Goal: Task Accomplishment & Management: Complete application form

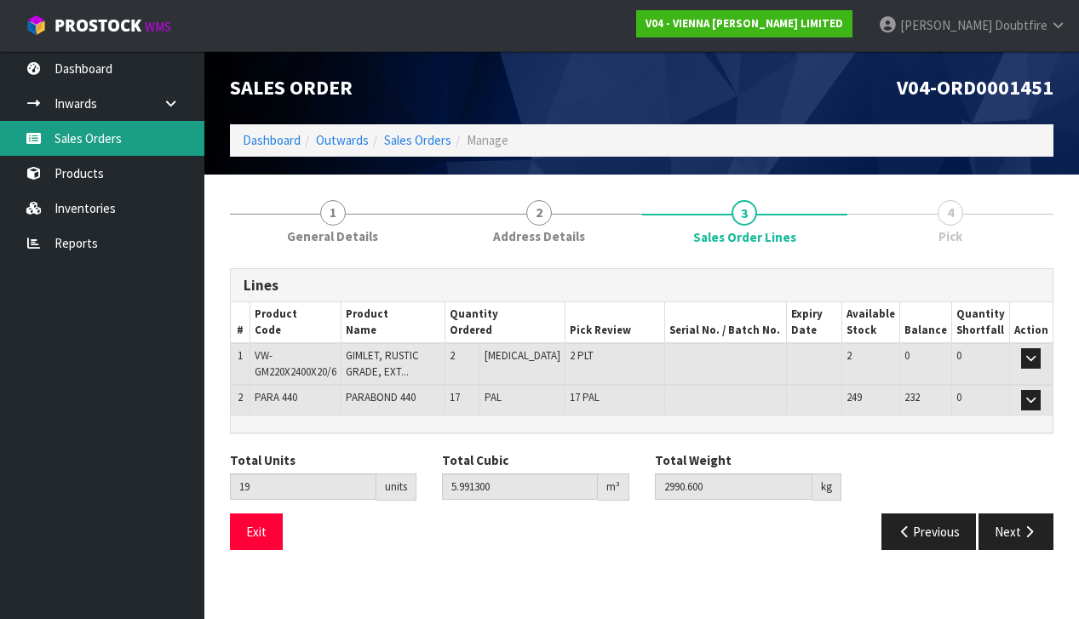
click at [77, 140] on link "Sales Orders" at bounding box center [102, 138] width 204 height 35
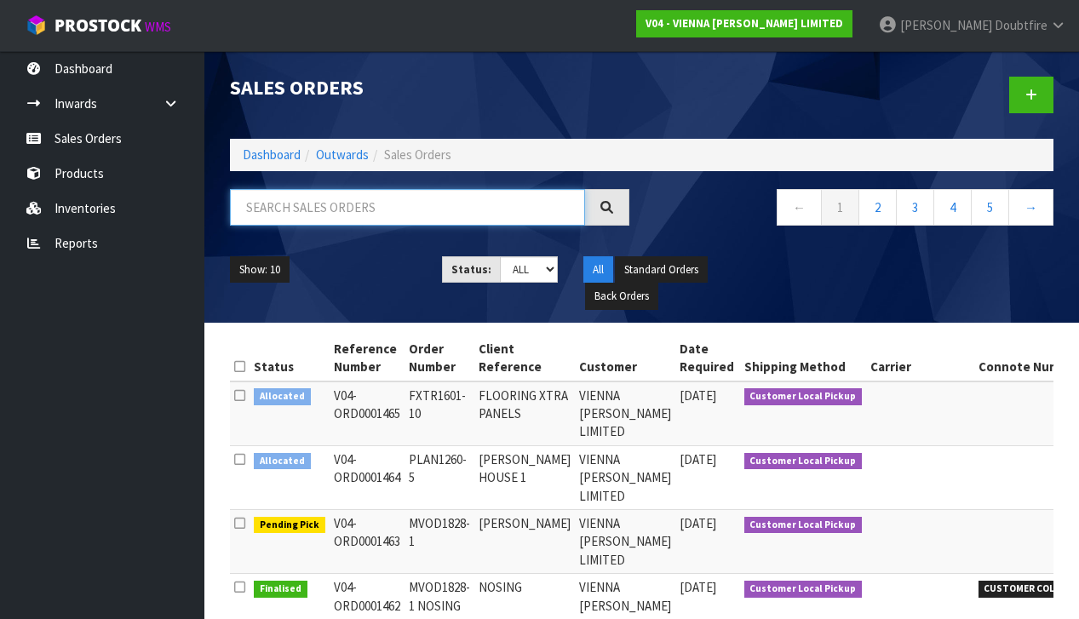
click at [244, 209] on input "text" at bounding box center [407, 207] width 355 height 37
paste input "BCON1701-1"
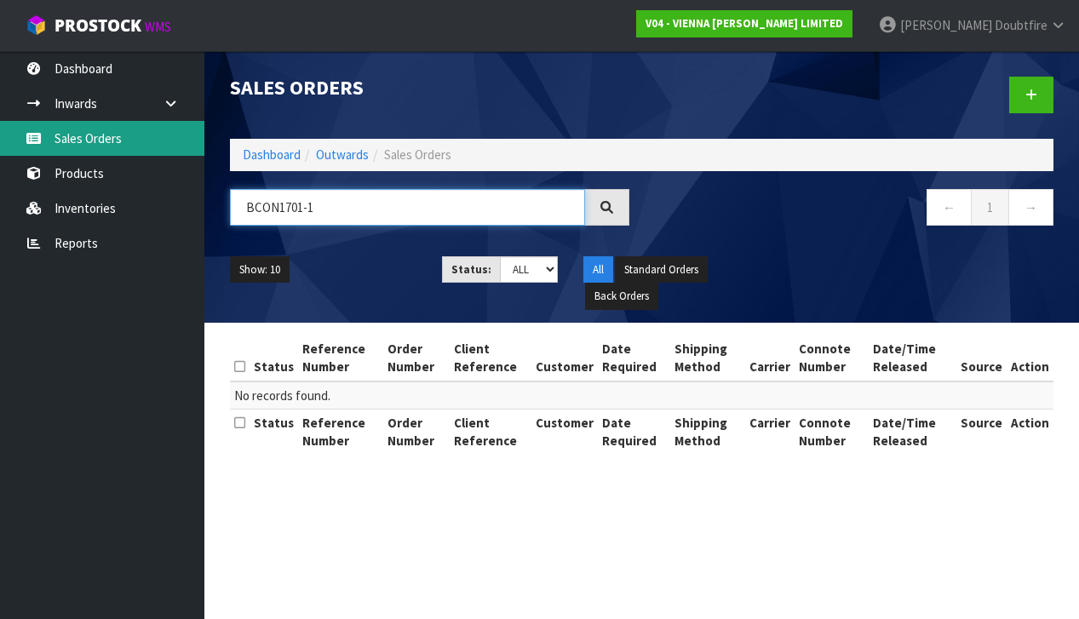
type input "BCON1701-1"
click at [100, 142] on link "Sales Orders" at bounding box center [102, 138] width 204 height 35
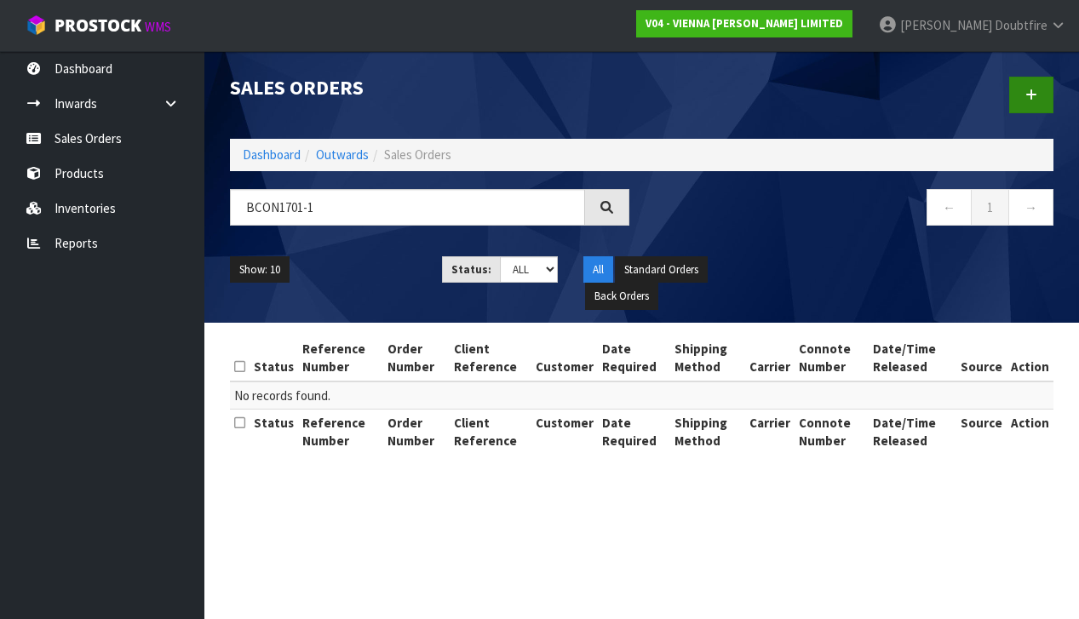
click at [1011, 97] on link at bounding box center [1031, 95] width 44 height 37
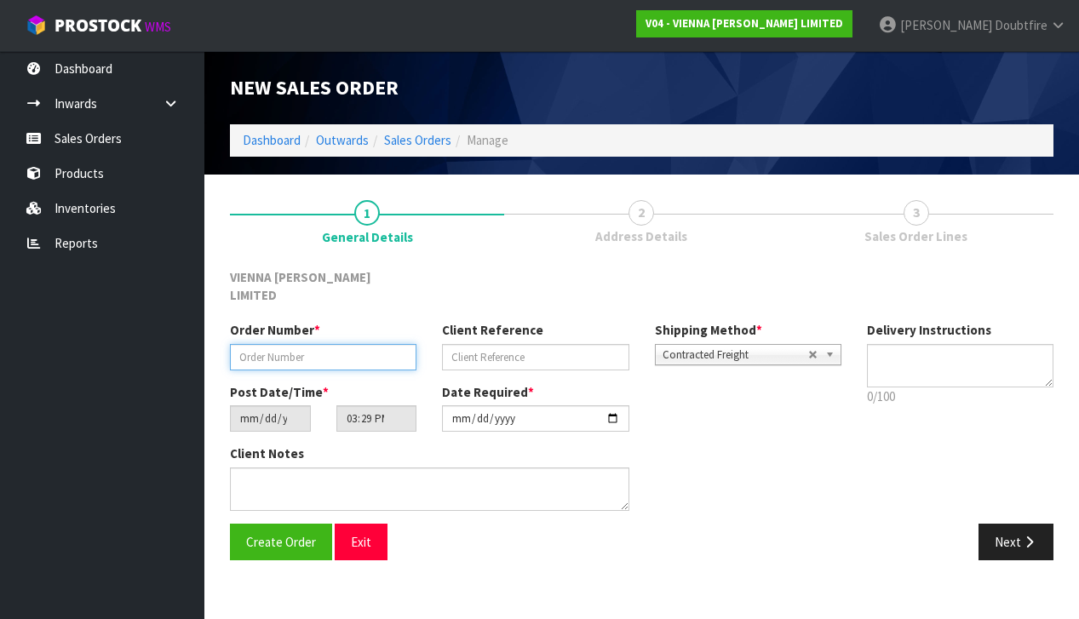
paste input "BCON1701-1"
type input "BCON1701-1"
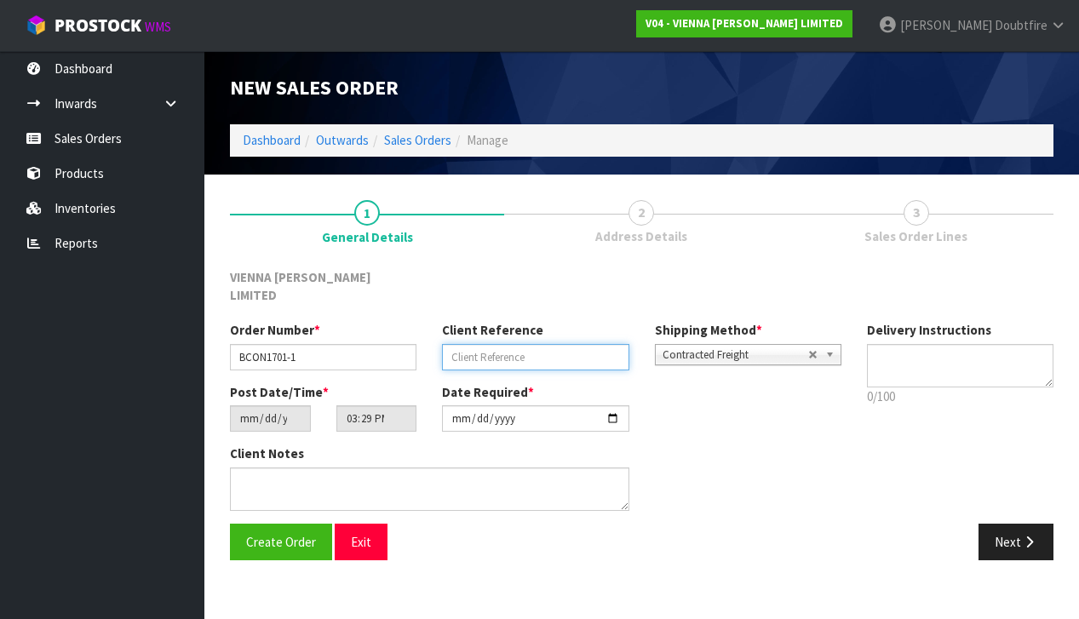
click at [526, 344] on input "text" at bounding box center [535, 357] width 186 height 26
type input "BEACON CONSTRUCTION"
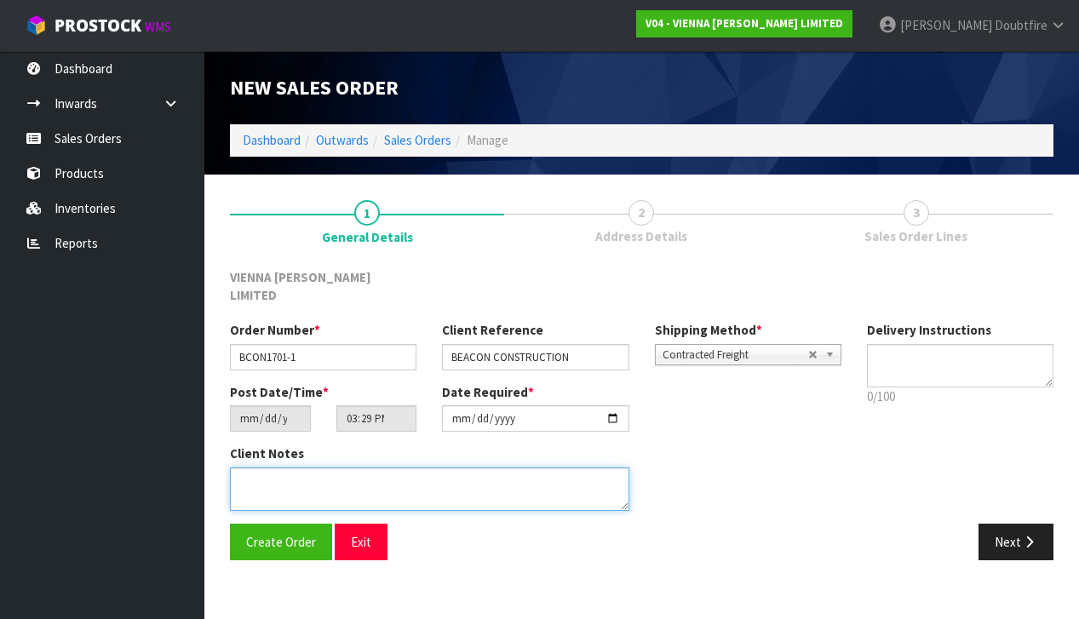
click at [289, 467] on textarea at bounding box center [429, 488] width 399 height 43
click at [372, 467] on textarea at bounding box center [429, 488] width 399 height 43
click at [460, 476] on textarea at bounding box center [429, 488] width 399 height 43
drag, startPoint x: 358, startPoint y: 462, endPoint x: 452, endPoint y: 464, distance: 94.5
click at [358, 467] on textarea at bounding box center [429, 488] width 399 height 43
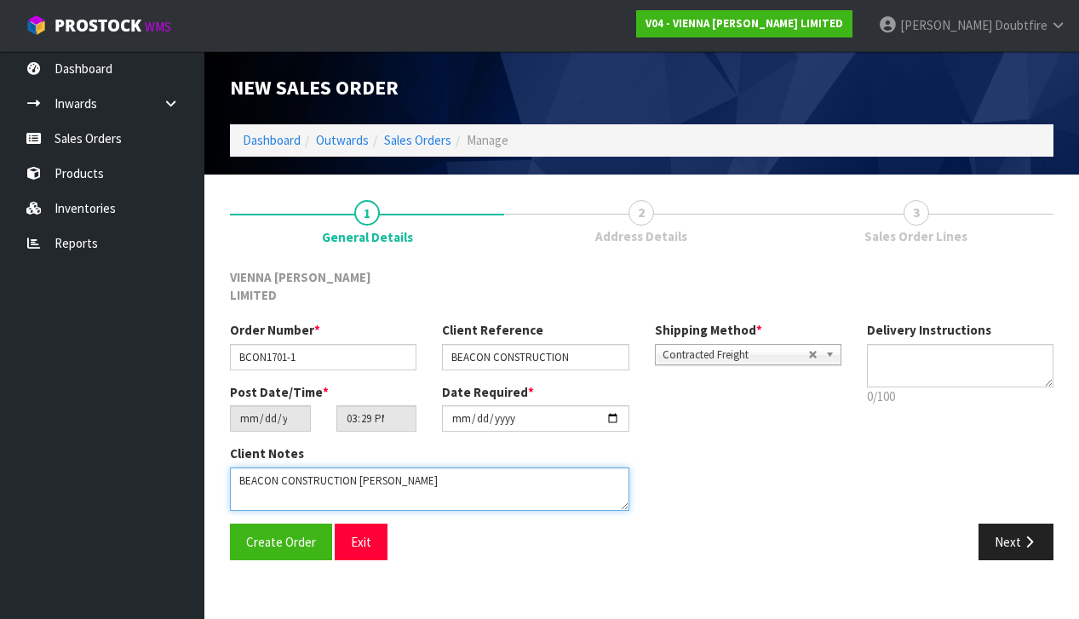
type textarea "BEACON CONSTRUCTION [PERSON_NAME]"
drag, startPoint x: 535, startPoint y: 562, endPoint x: 526, endPoint y: 560, distance: 9.5
click at [536, 559] on section "1 General Details 2 Address Details 3 Sales Order Lines VIENNA [PERSON_NAME] LI…" at bounding box center [641, 380] width 874 height 411
click at [725, 345] on span "Contracted Freight" at bounding box center [735, 355] width 146 height 20
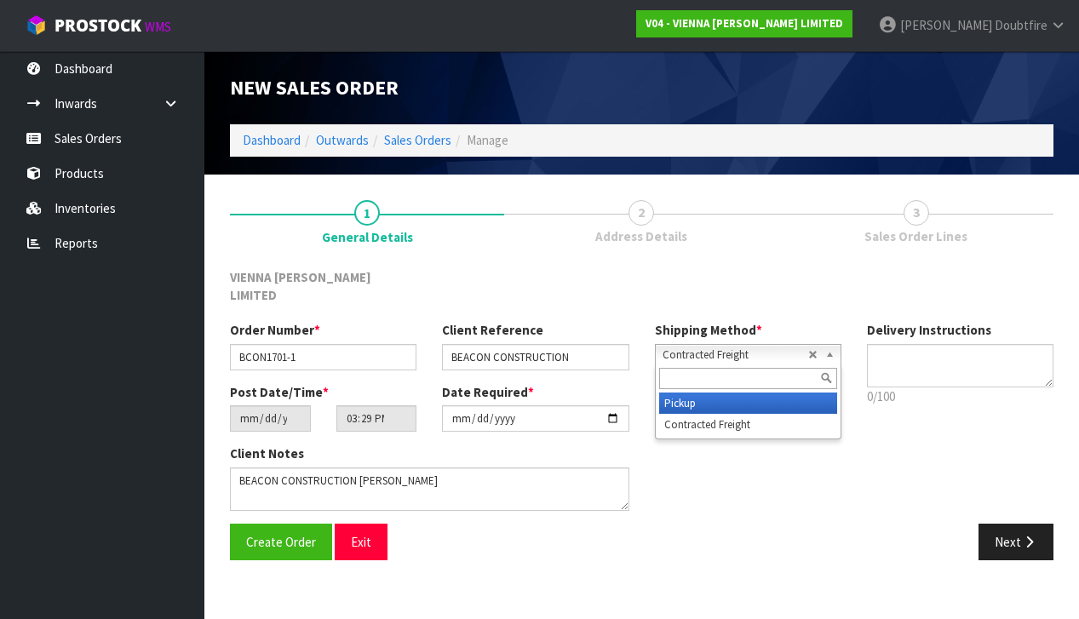
click at [695, 392] on li "Pickup" at bounding box center [748, 402] width 178 height 21
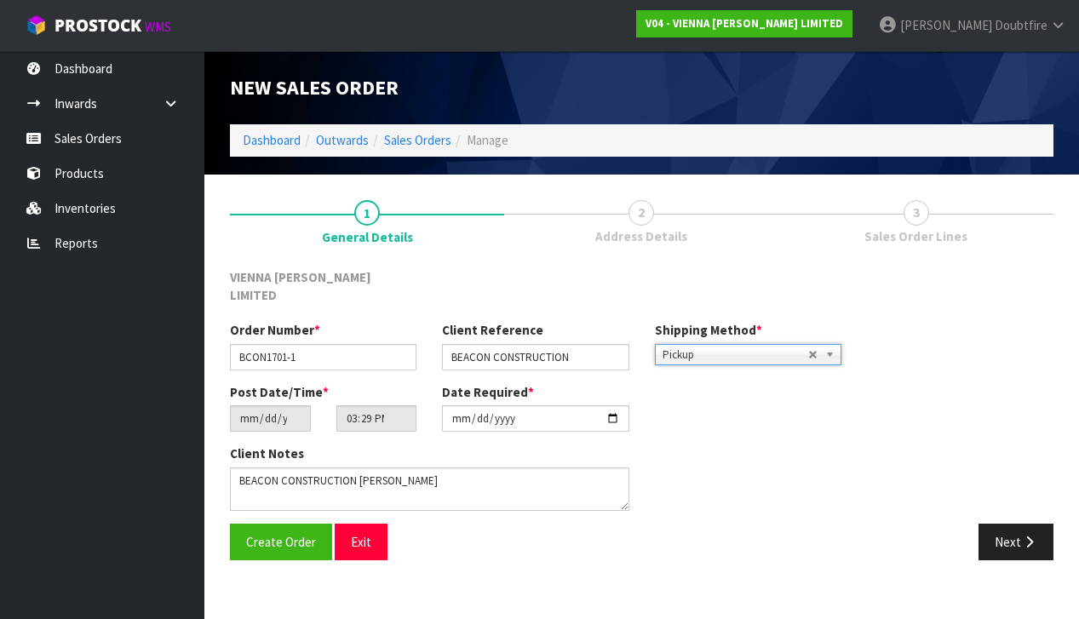
scroll to position [0, 0]
click at [458, 409] on input "[DATE]" at bounding box center [535, 418] width 186 height 26
click at [790, 458] on div "Client Notes" at bounding box center [535, 483] width 637 height 78
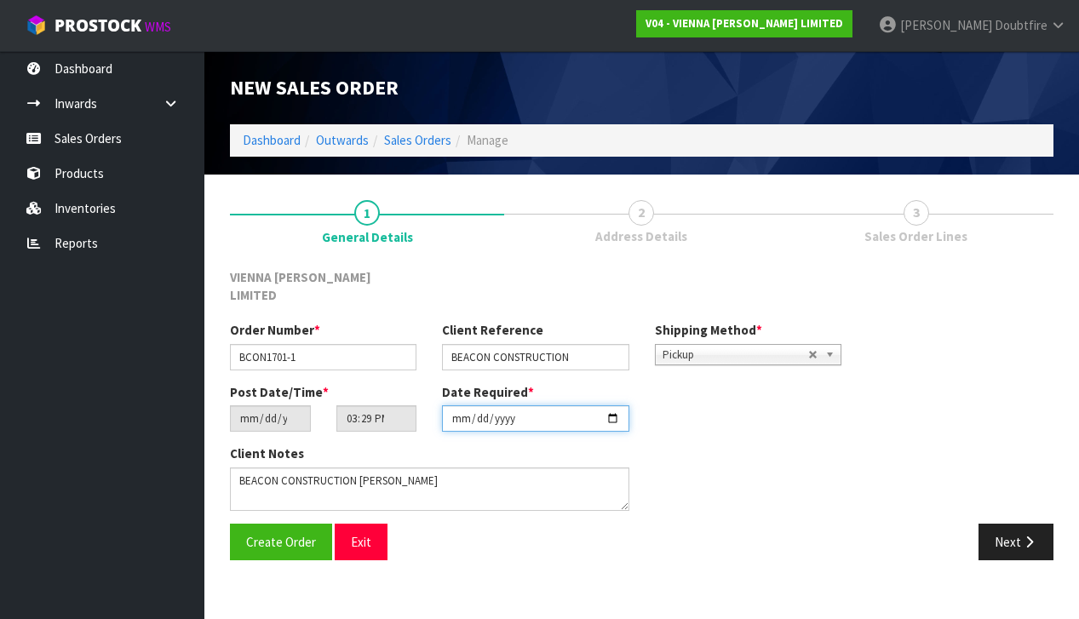
click at [461, 415] on input "[DATE]" at bounding box center [535, 418] width 186 height 26
click at [779, 482] on div "Client Notes" at bounding box center [535, 483] width 637 height 78
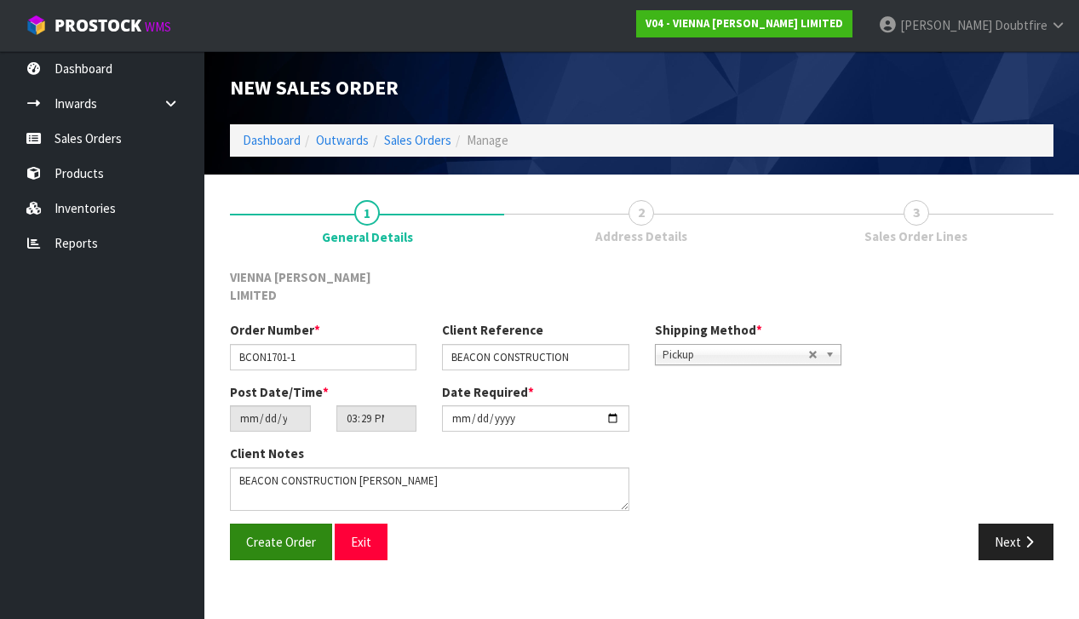
click at [295, 534] on span "Create Order" at bounding box center [281, 542] width 70 height 16
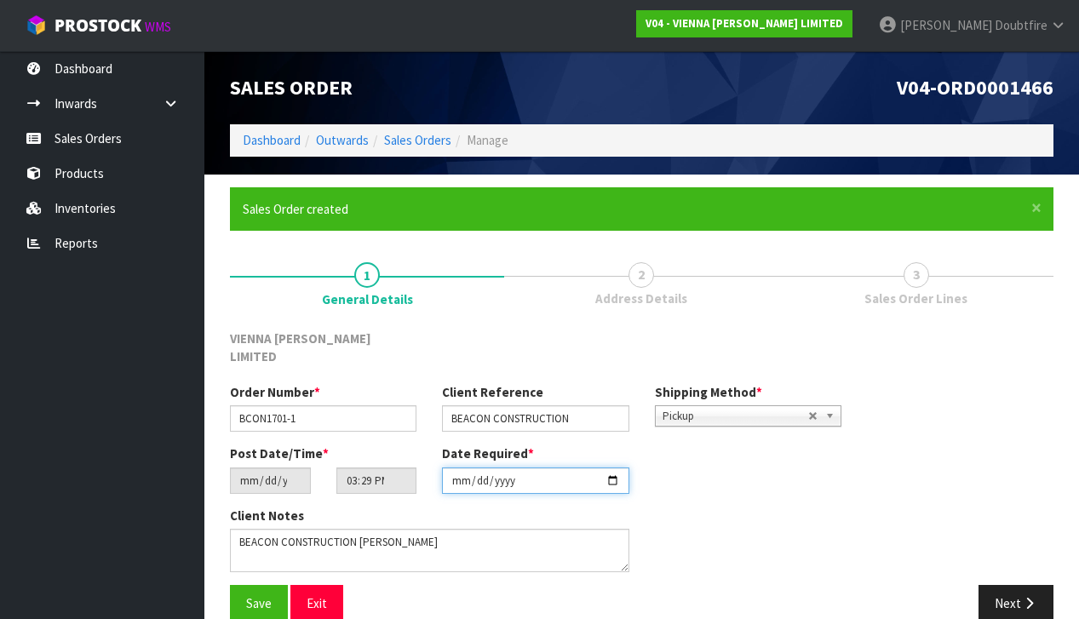
click at [458, 473] on input "[DATE]" at bounding box center [535, 480] width 186 height 26
type input "[DATE]"
click at [751, 512] on div "Client Notes" at bounding box center [535, 546] width 637 height 78
click at [259, 595] on span "Save" at bounding box center [259, 603] width 26 height 16
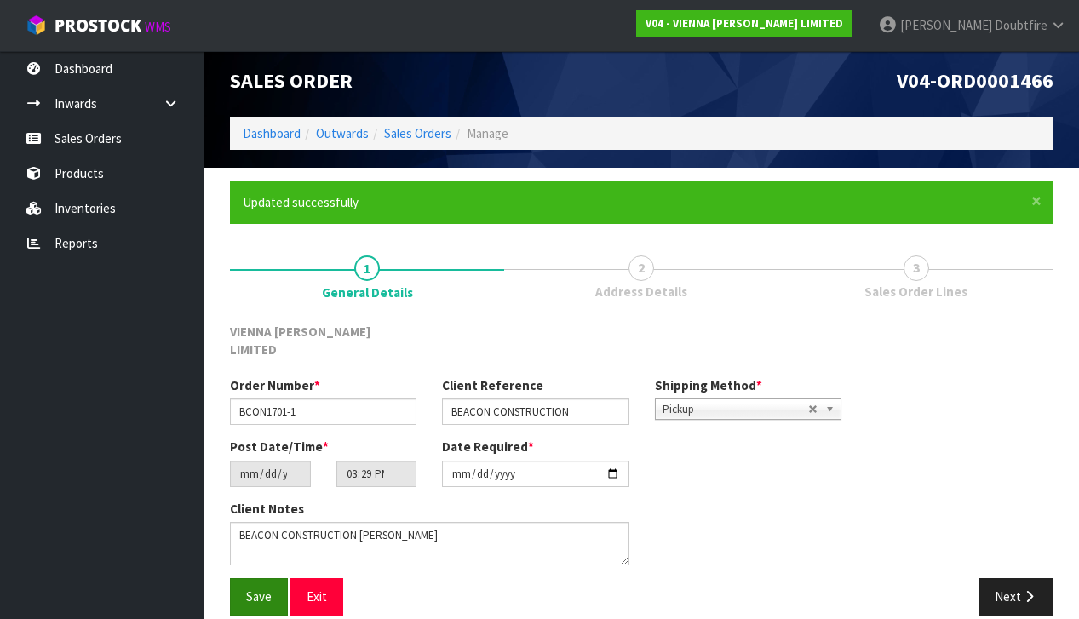
scroll to position [6, 0]
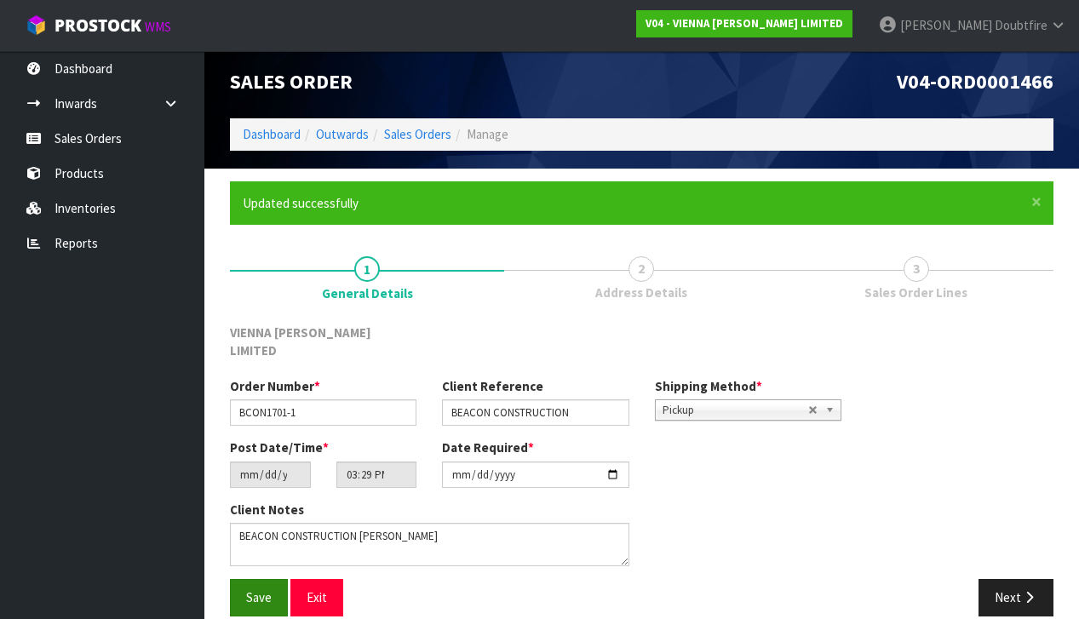
click at [255, 589] on span "Save" at bounding box center [259, 597] width 26 height 16
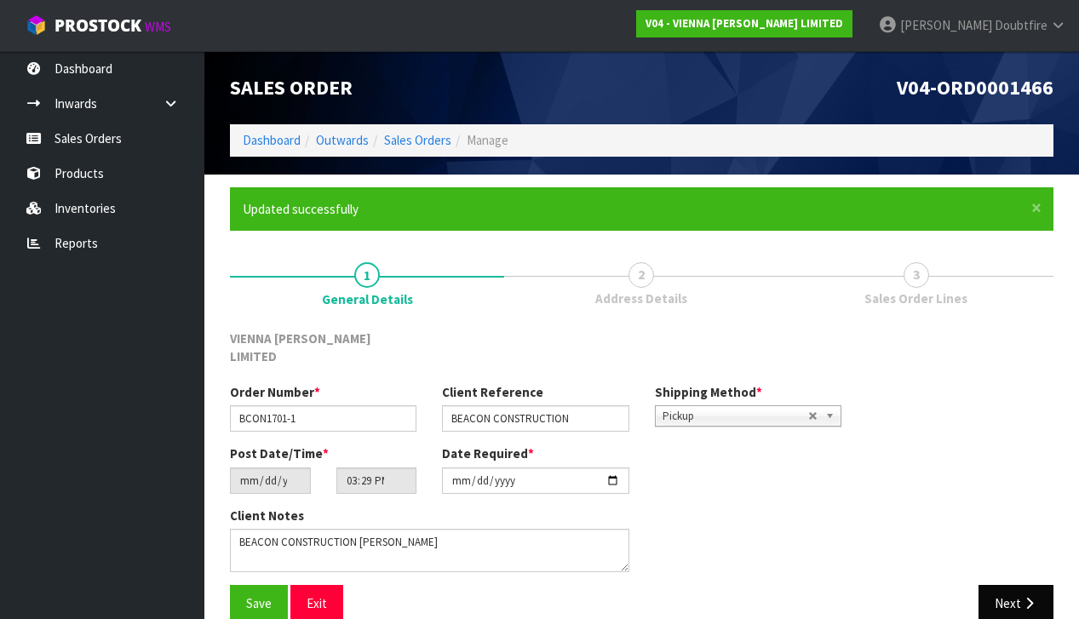
drag, startPoint x: 1018, startPoint y: 583, endPoint x: 1007, endPoint y: 581, distance: 11.2
click at [1018, 585] on button "Next" at bounding box center [1015, 603] width 75 height 37
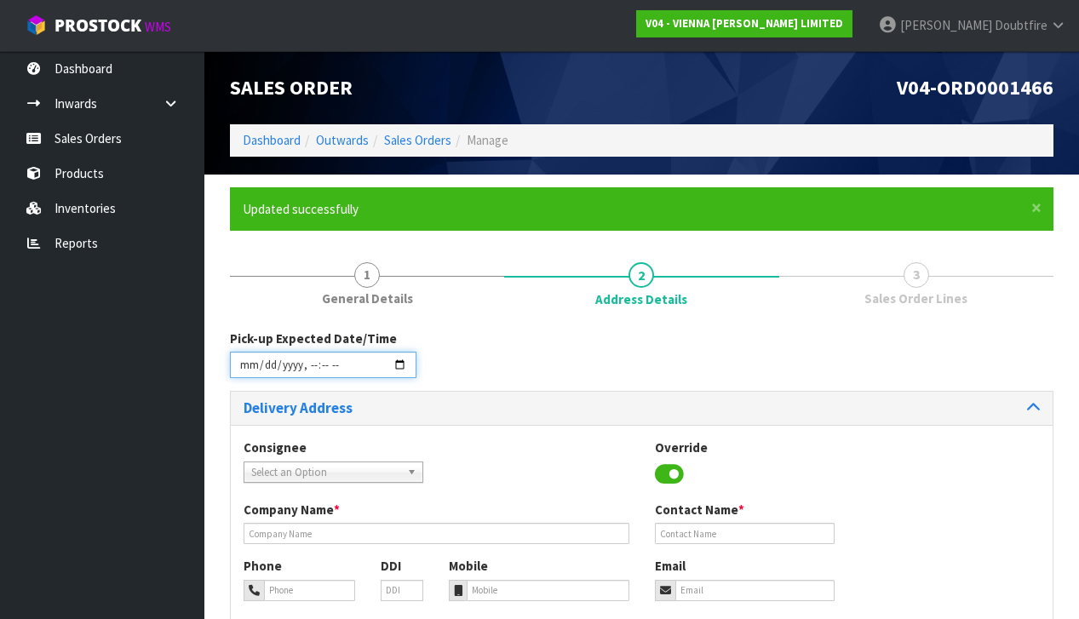
click at [247, 376] on input "datetime-local" at bounding box center [323, 365] width 186 height 26
click at [508, 425] on div "Consignee 000001.BAY MECHANICS - BAY MECHANICS 000001A - BRAKE & TRANSMISSION N…" at bounding box center [642, 595] width 822 height 341
click at [304, 374] on input "datetime-local" at bounding box center [323, 365] width 186 height 26
type input "[DATE]T13:32"
click at [564, 414] on div "Delivery Address" at bounding box center [642, 408] width 822 height 33
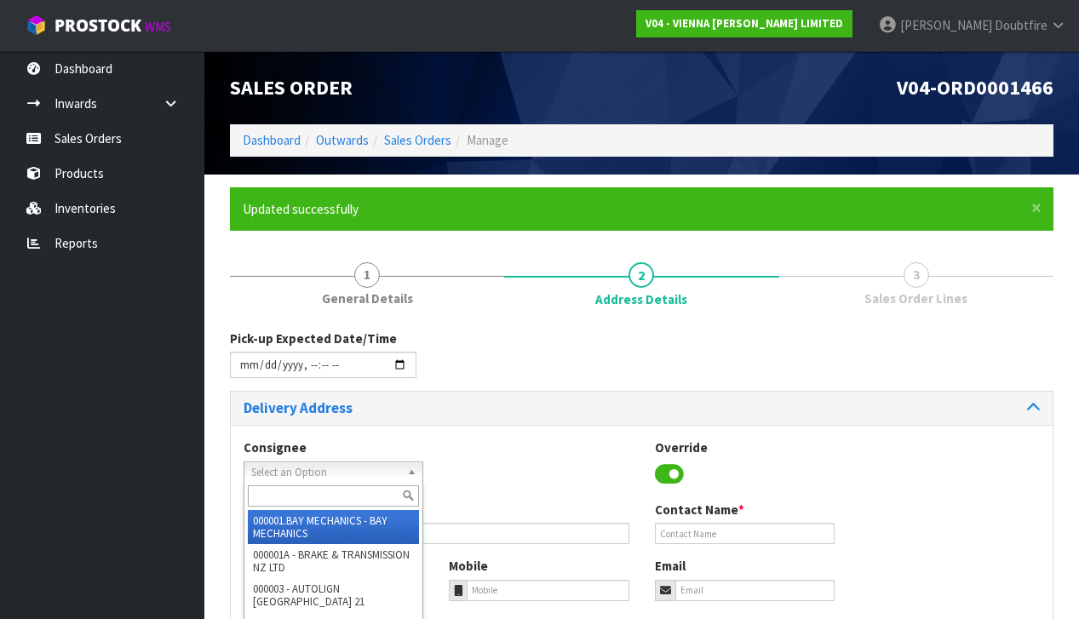
click at [283, 469] on span "Select an Option" at bounding box center [325, 472] width 149 height 20
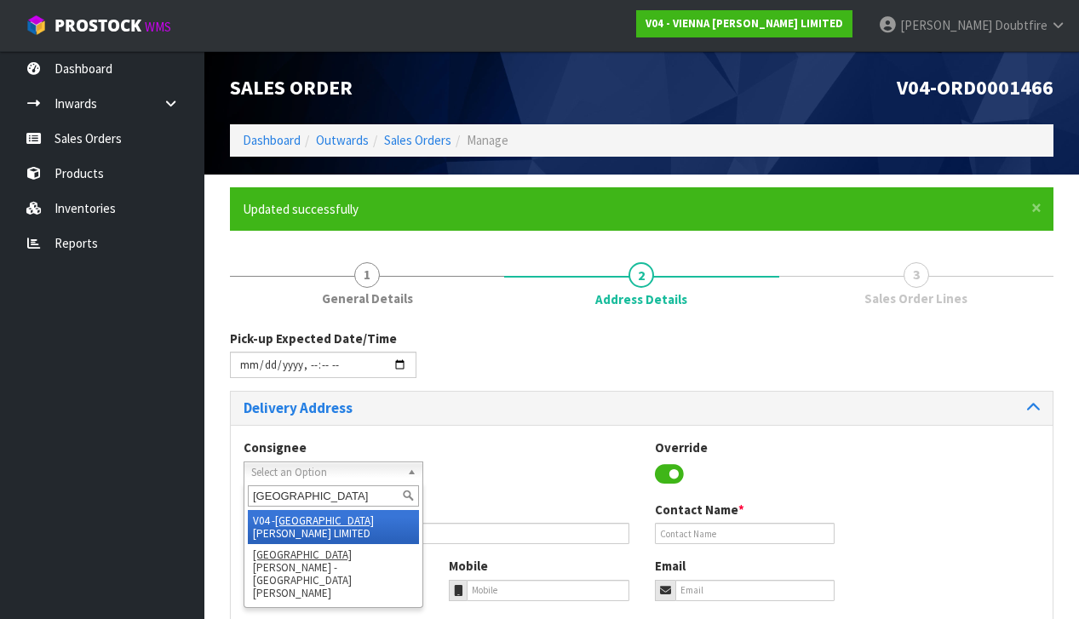
type input "[GEOGRAPHIC_DATA]"
click at [312, 516] on li "V04 - VIENNA [PERSON_NAME] LIMITED" at bounding box center [333, 527] width 171 height 34
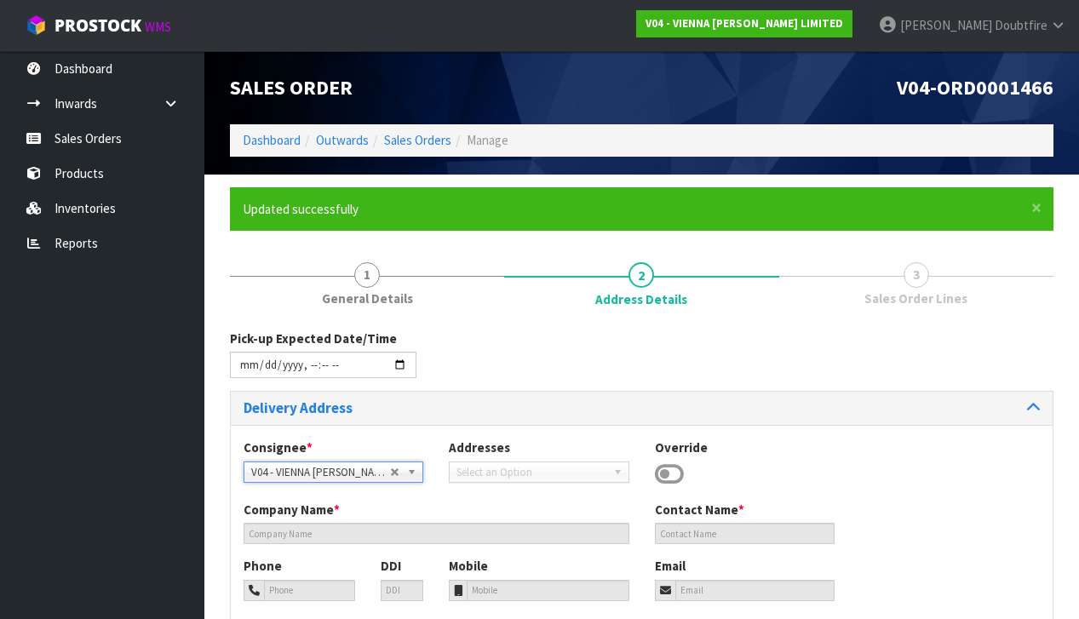
type input "VIENNA [PERSON_NAME] LIMITED"
type input "[PERSON_NAME]"
type input "[PHONE_NUMBER]"
type input "[PERSON_NAME][EMAIL_ADDRESS][DOMAIN_NAME]"
type input "2 ROXBURGH ST"
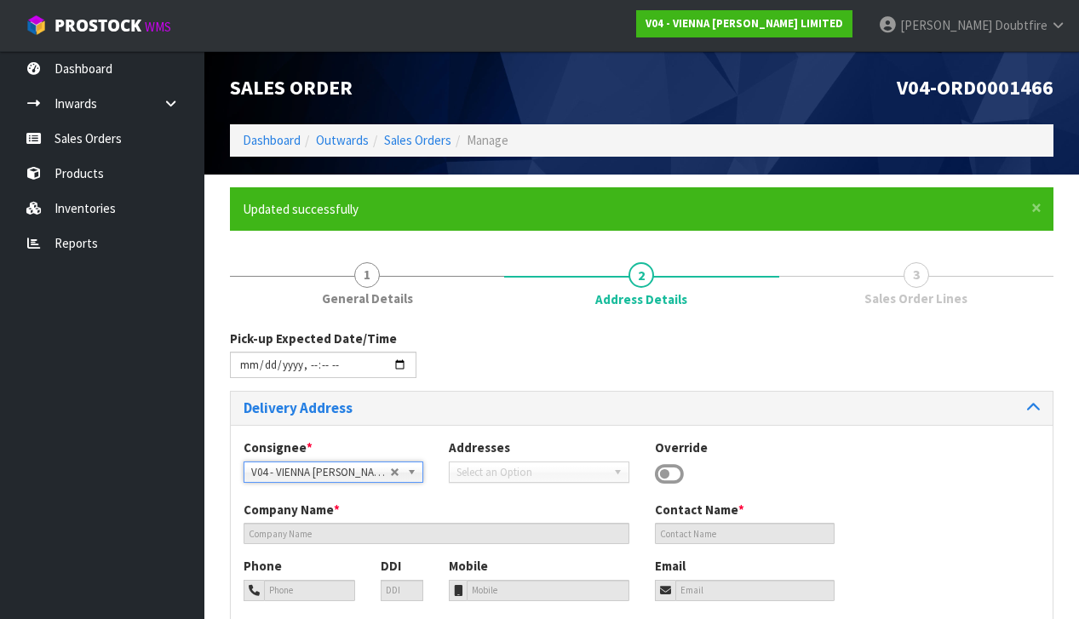
type input "1023"
type input "[GEOGRAPHIC_DATA]"
type input "NEWMARKET"
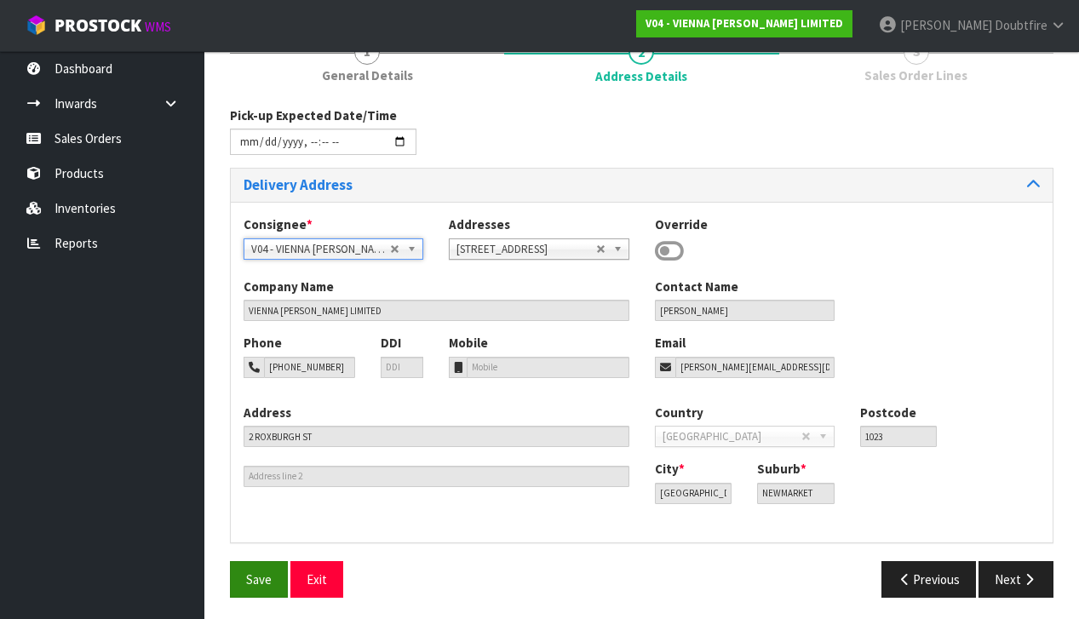
scroll to position [222, 0]
click at [264, 572] on span "Save" at bounding box center [259, 580] width 26 height 16
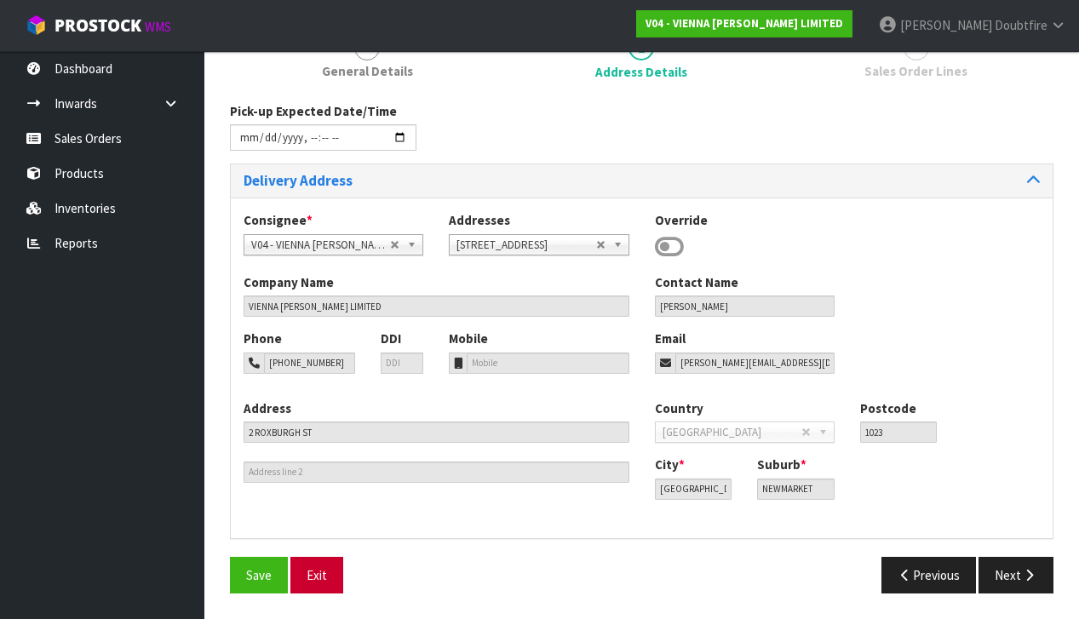
type input "[DATE]T13:32"
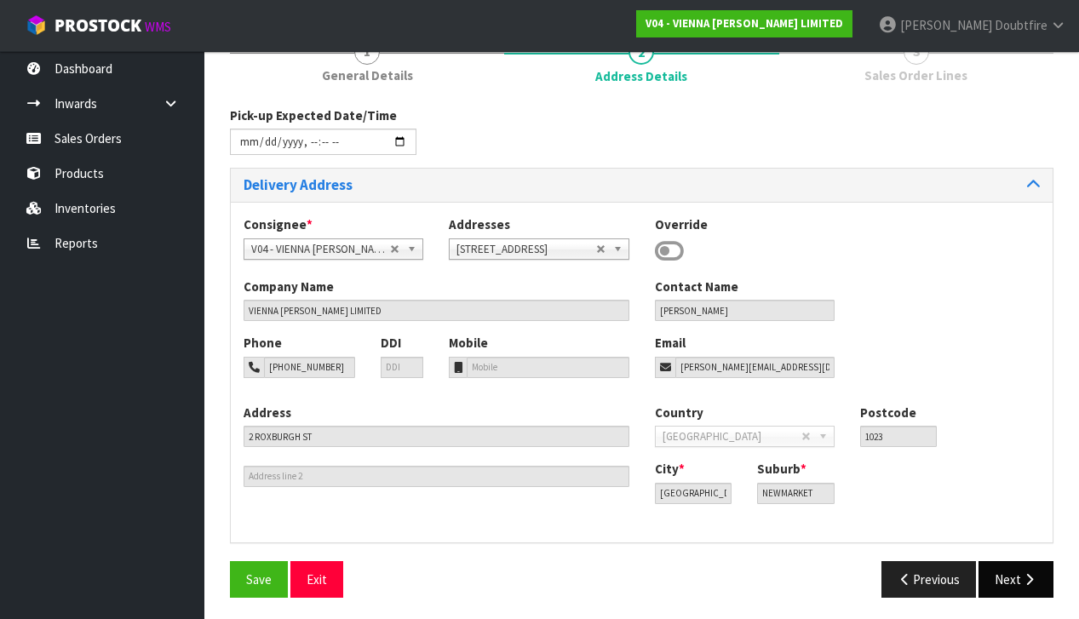
scroll to position [222, 0]
click at [1021, 575] on icon "button" at bounding box center [1029, 580] width 16 height 13
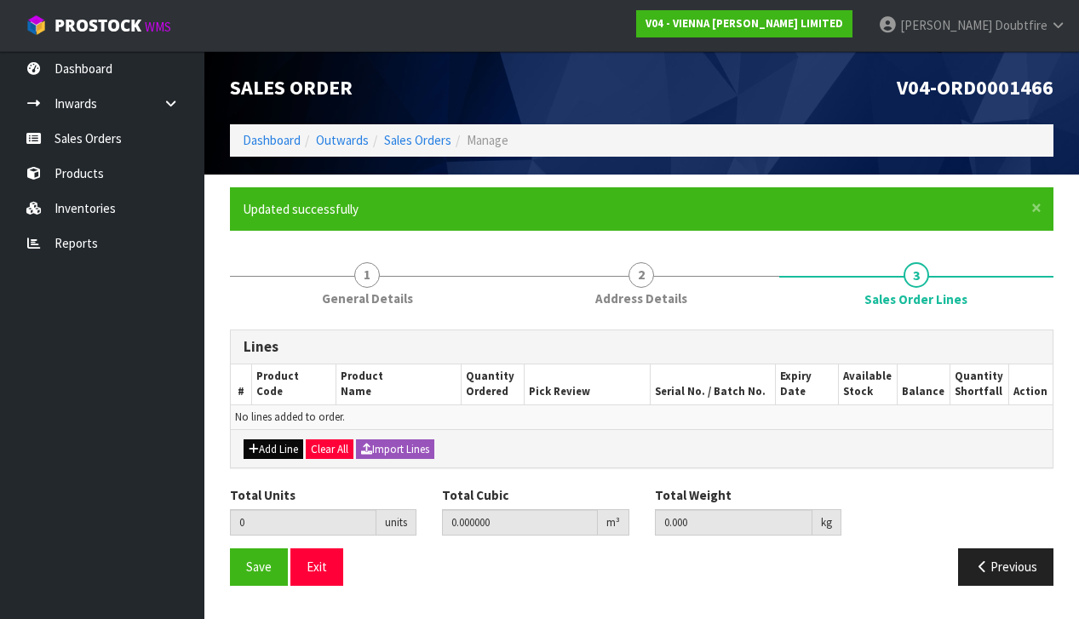
click at [271, 448] on button "Add Line" at bounding box center [273, 449] width 60 height 20
type input "0"
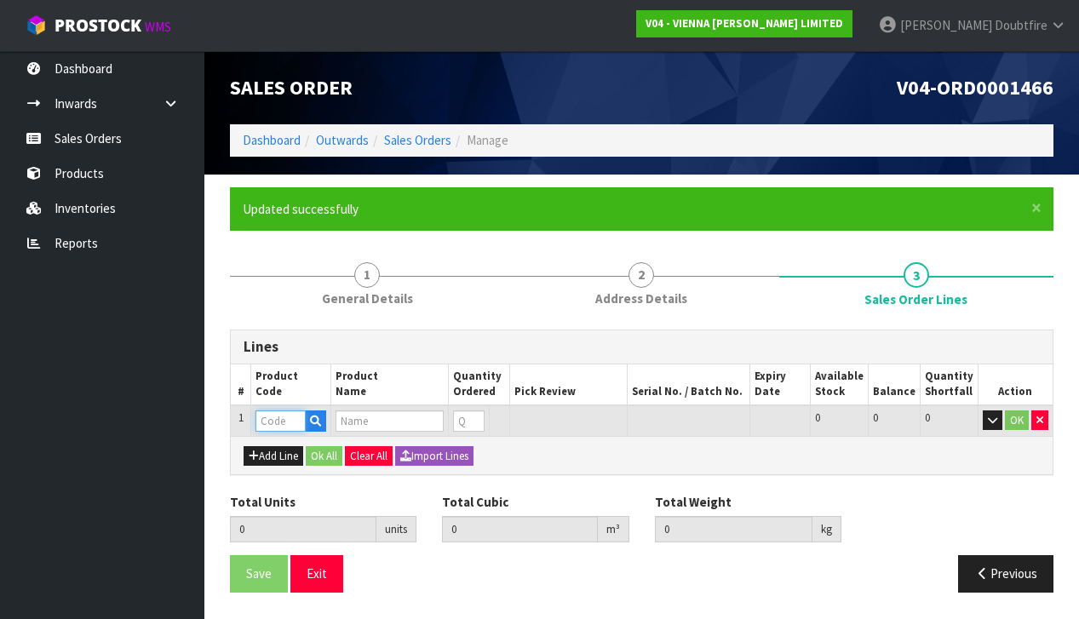
click at [270, 420] on input "text" at bounding box center [280, 420] width 50 height 21
click at [315, 415] on icon "button" at bounding box center [315, 420] width 11 height 11
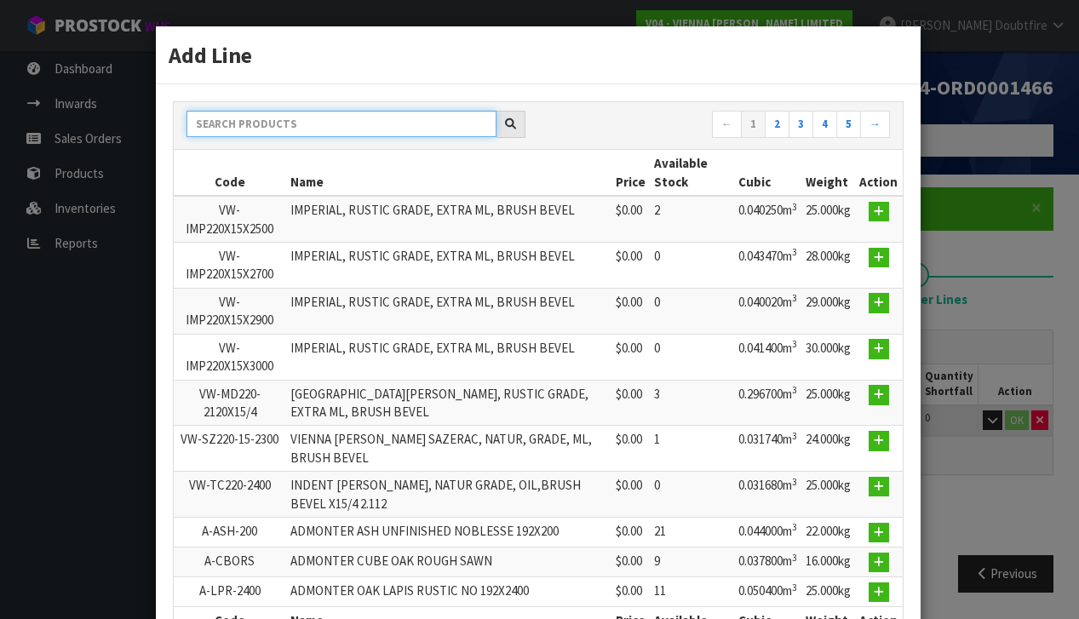
click at [300, 123] on input "text" at bounding box center [341, 124] width 310 height 26
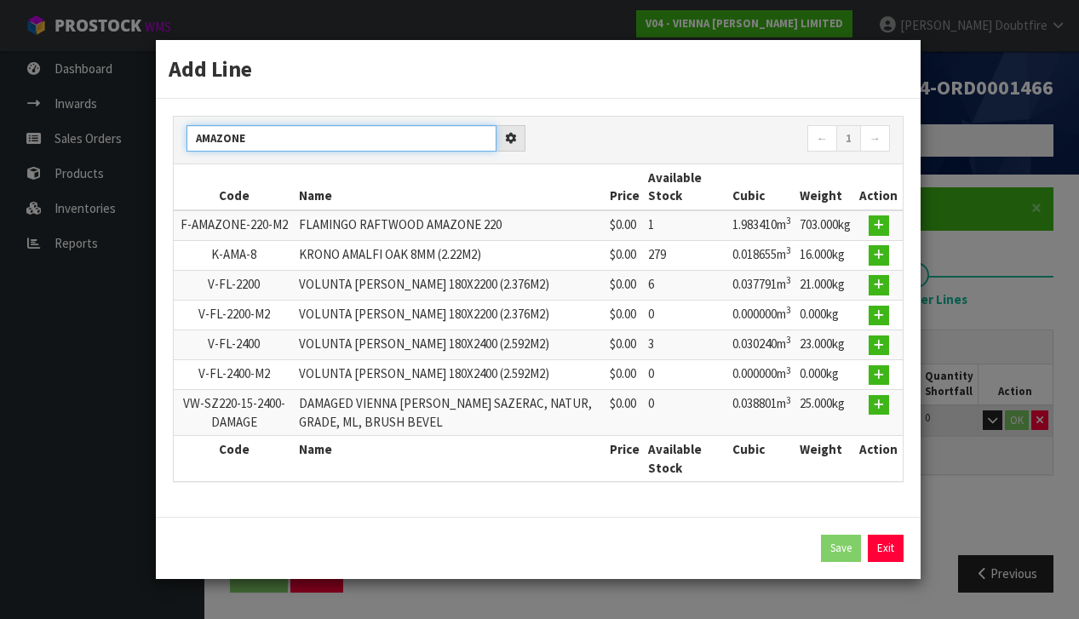
type input "AMAZONE"
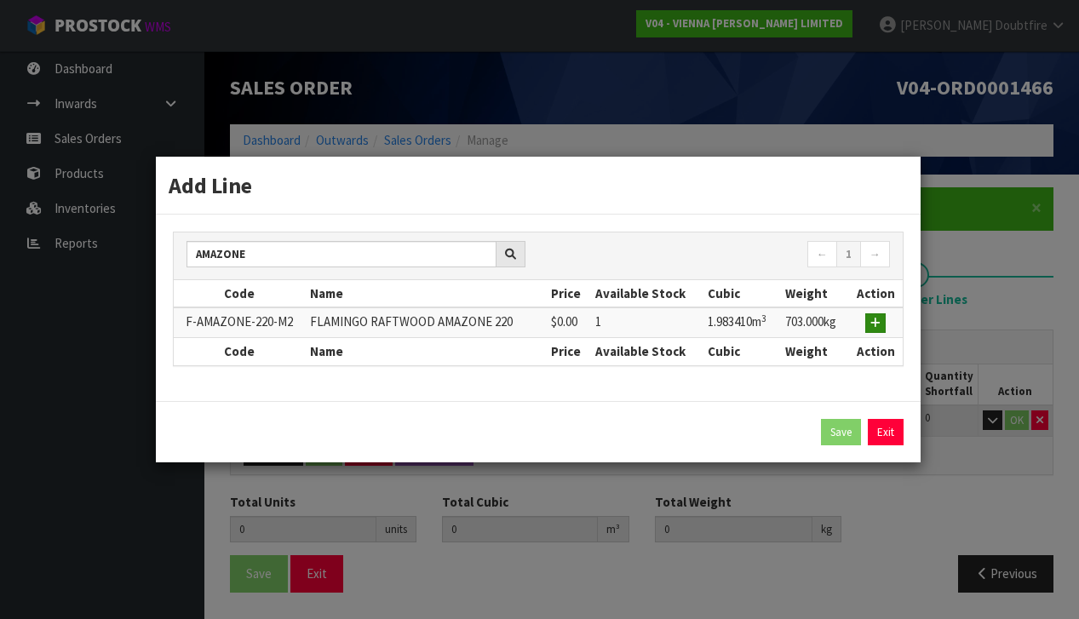
click at [873, 323] on icon "button" at bounding box center [875, 323] width 10 height 11
type input "0.000000"
type input "0.000"
type input "F-AMAZONE-220-M2"
type input "FLAMINGO RAFTWOOD AMAZONE 220"
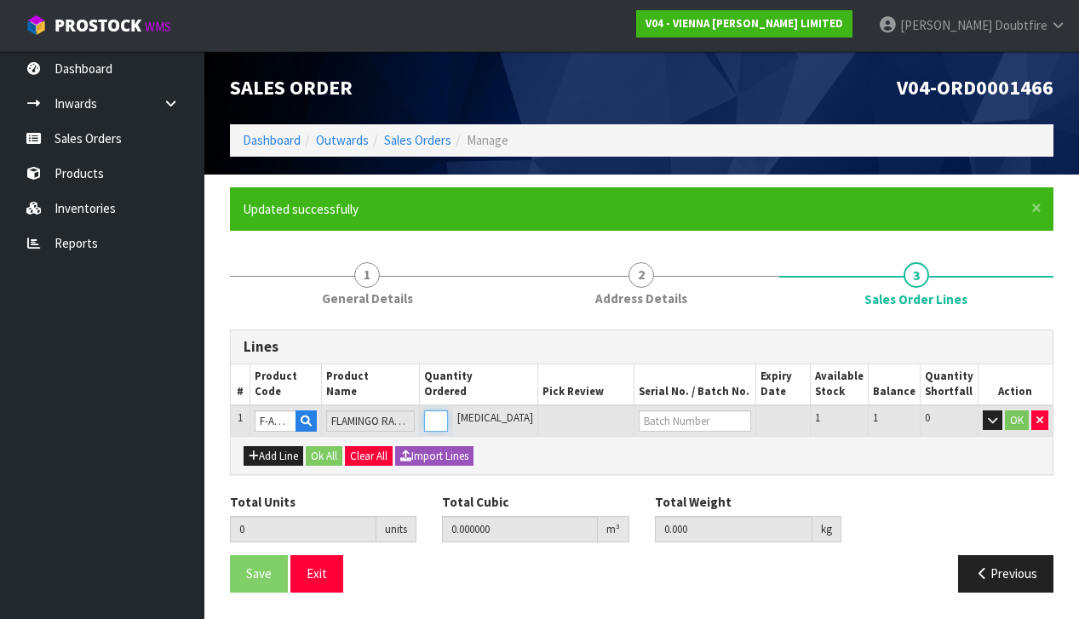
type input "1"
type input "1.98341"
type input "703"
click at [448, 413] on input "1" at bounding box center [436, 420] width 24 height 21
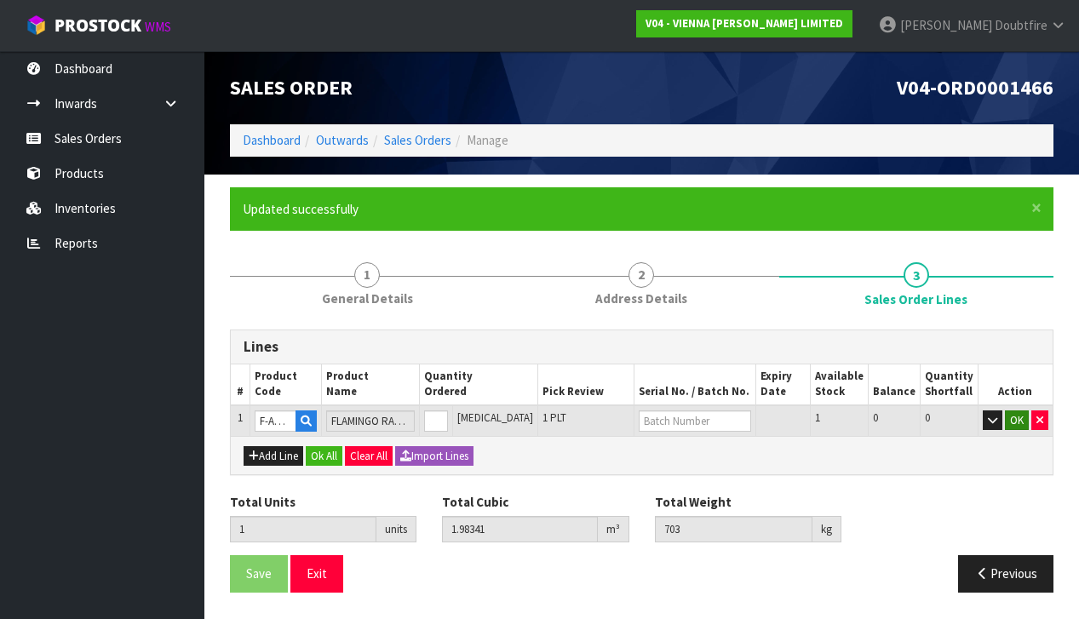
click at [1016, 415] on button "OK" at bounding box center [1017, 420] width 24 height 20
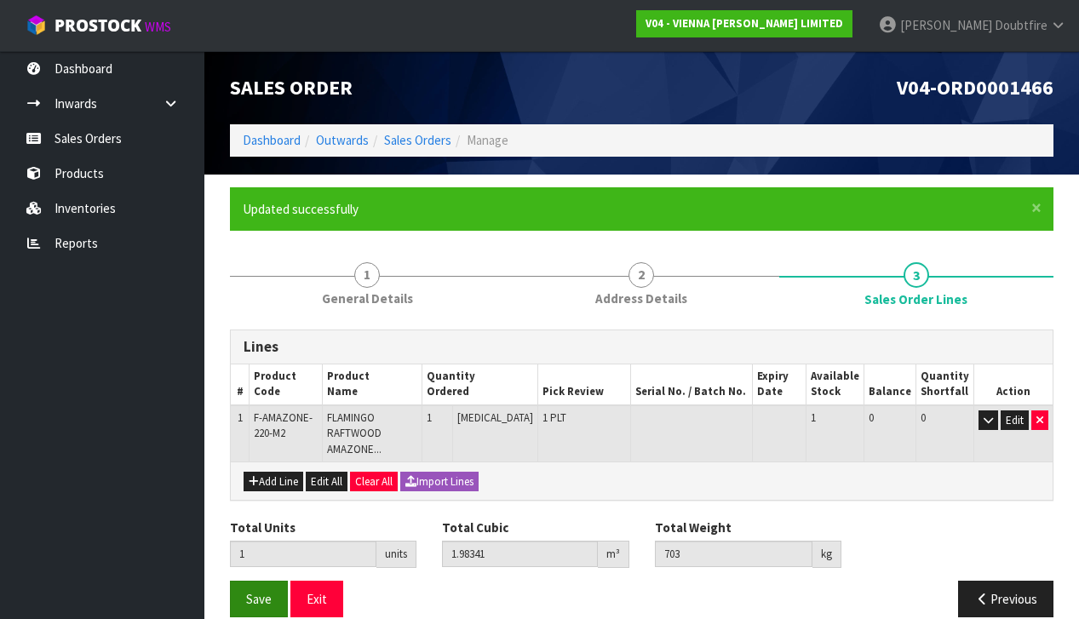
click at [247, 591] on span "Save" at bounding box center [259, 599] width 26 height 16
click at [252, 588] on button "Save" at bounding box center [259, 599] width 58 height 37
click at [271, 591] on span "Save" at bounding box center [259, 599] width 26 height 16
click at [260, 591] on span "Save" at bounding box center [259, 599] width 26 height 16
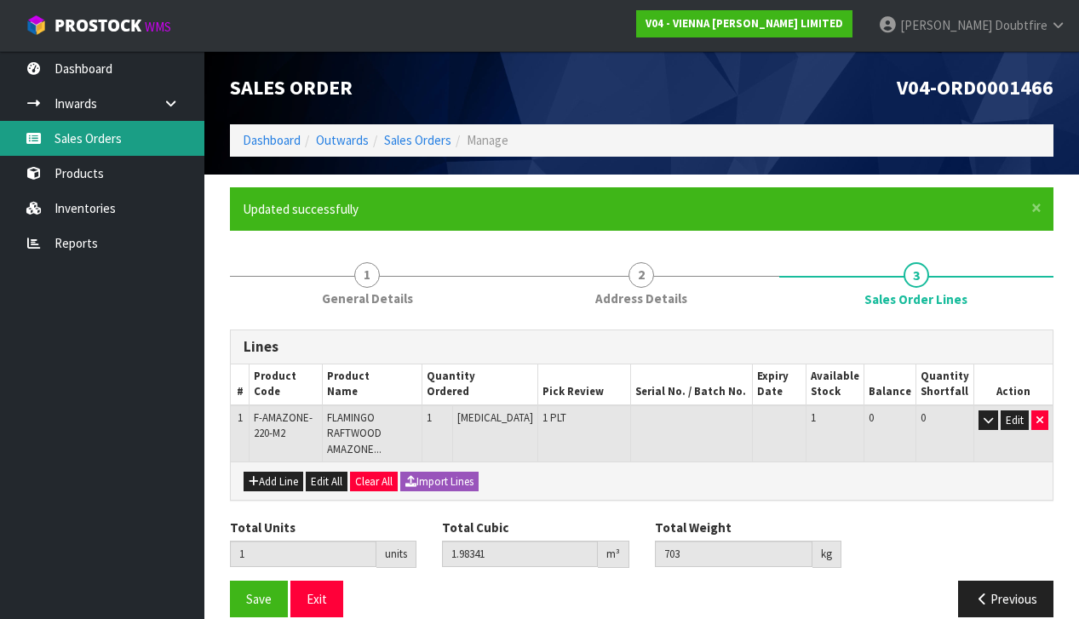
click at [94, 140] on link "Sales Orders" at bounding box center [102, 138] width 204 height 35
